Goal: Information Seeking & Learning: Learn about a topic

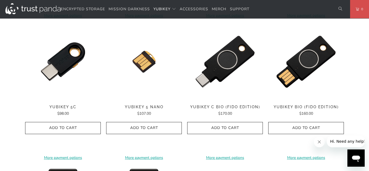
scroll to position [413, 0]
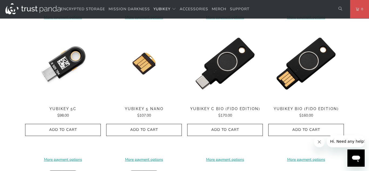
click at [58, 62] on img at bounding box center [63, 64] width 76 height 76
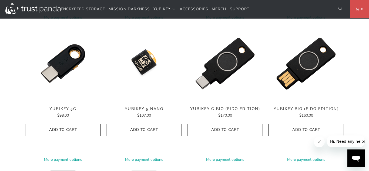
click at [151, 71] on img at bounding box center [144, 64] width 76 height 76
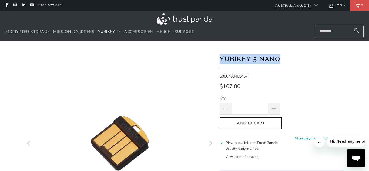
drag, startPoint x: 283, startPoint y: 58, endPoint x: 221, endPoint y: 56, distance: 61.6
click at [221, 56] on h1 "YubiKey 5 Nano" at bounding box center [281, 58] width 124 height 11
copy h1 "YubiKey 5 Nano"
